Goal: Transaction & Acquisition: Purchase product/service

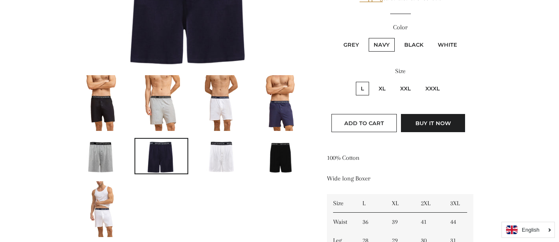
scroll to position [166, 0]
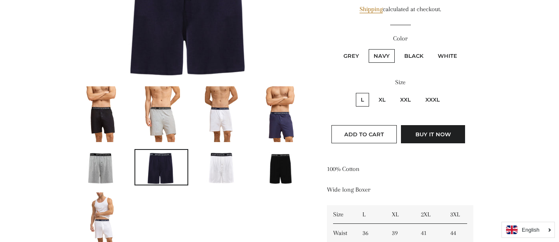
click at [378, 98] on label "XL" at bounding box center [382, 100] width 17 height 14
click at [373, 92] on input "XL" at bounding box center [372, 92] width 0 height 0
radio input "true"
click at [371, 136] on span "Add to Cart" at bounding box center [364, 134] width 40 height 7
click at [418, 54] on label "Black" at bounding box center [413, 56] width 29 height 14
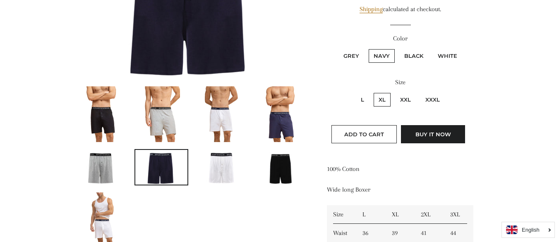
click at [398, 48] on input "Black" at bounding box center [398, 48] width 0 height 0
radio input "true"
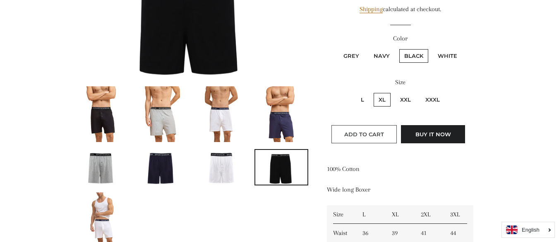
click at [367, 135] on span "Add to Cart" at bounding box center [364, 134] width 40 height 7
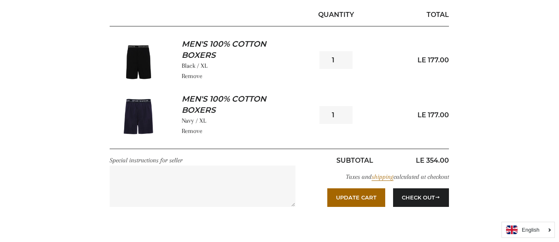
scroll to position [166, 0]
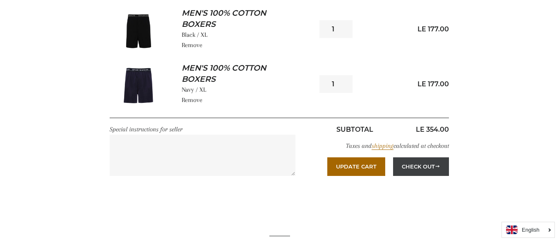
click at [415, 168] on button "Check Out" at bounding box center [421, 167] width 56 height 18
